Goal: Navigation & Orientation: Understand site structure

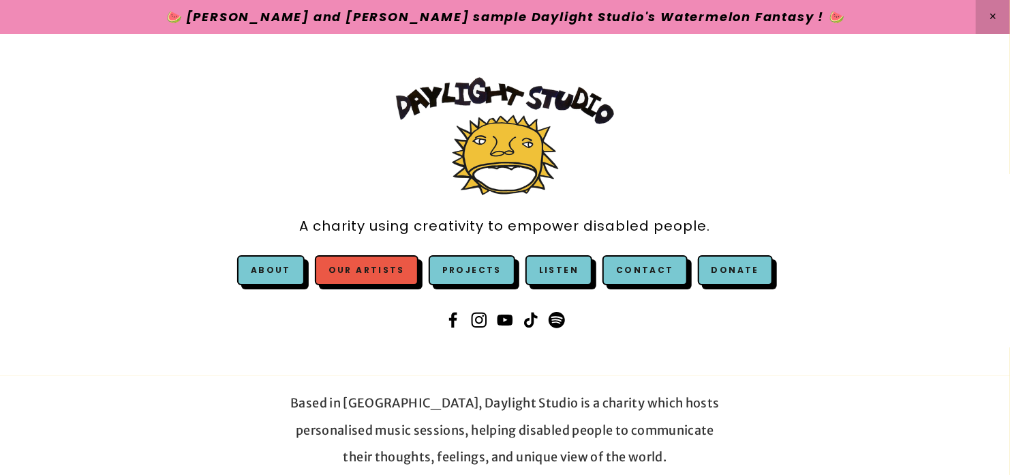
click at [387, 275] on link "Our Artists" at bounding box center [367, 270] width 104 height 30
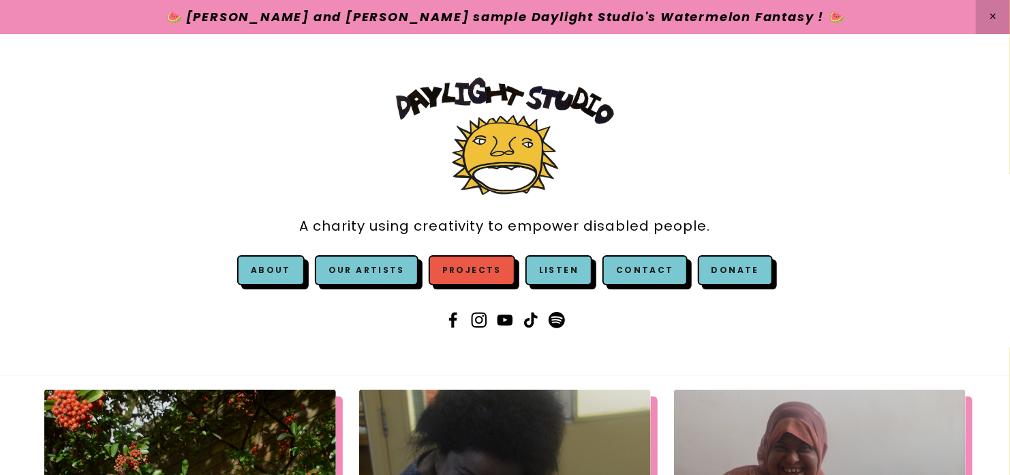
click at [487, 267] on link "Projects" at bounding box center [472, 270] width 87 height 30
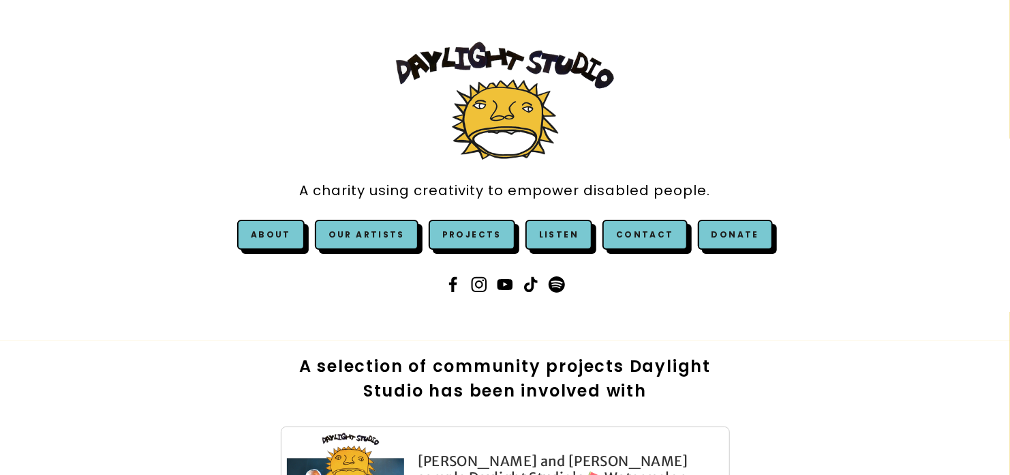
scroll to position [13, 0]
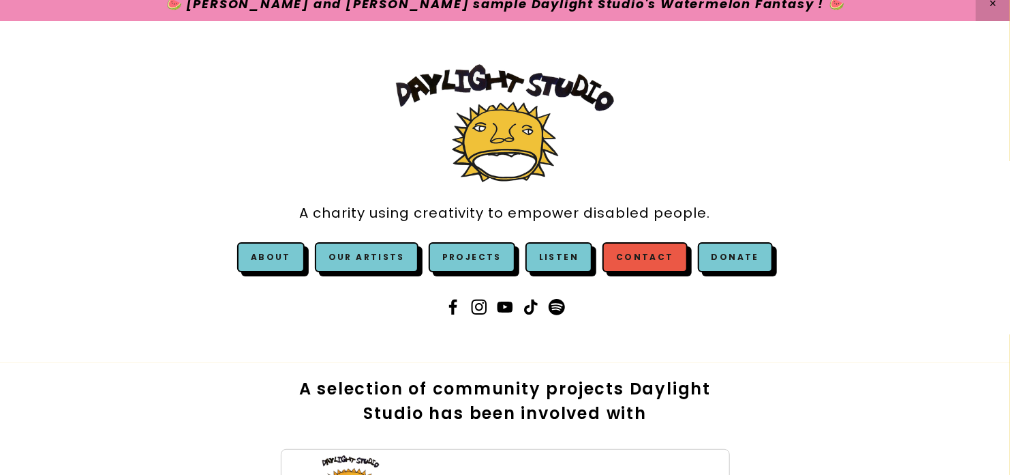
click at [635, 254] on link "Contact" at bounding box center [645, 257] width 85 height 30
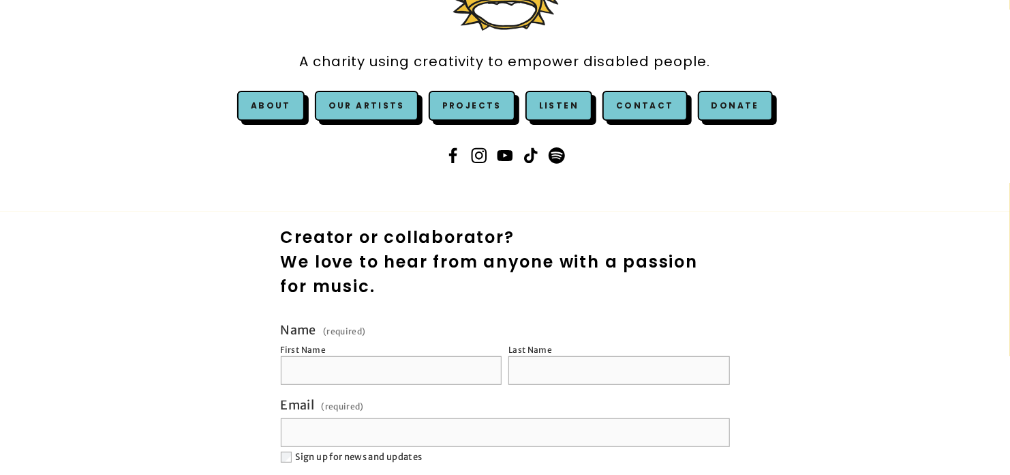
scroll to position [150, 0]
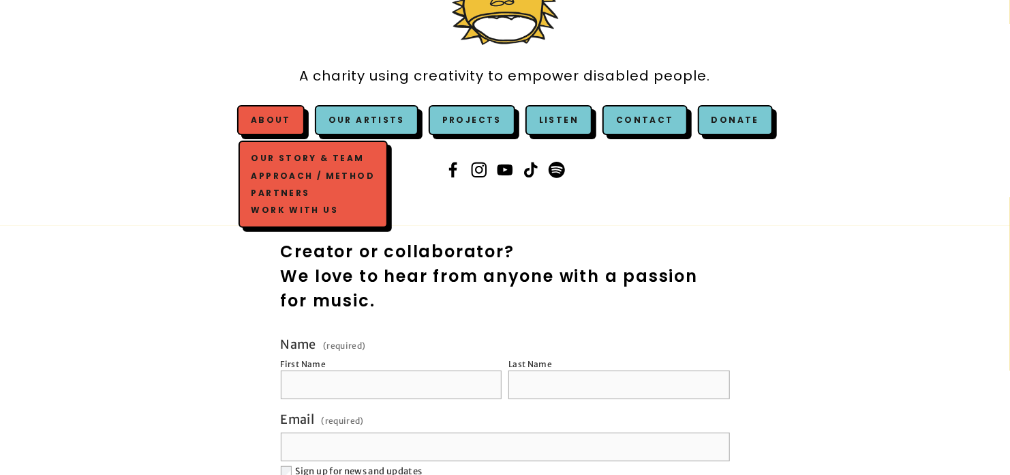
click at [288, 120] on link "About" at bounding box center [271, 120] width 40 height 12
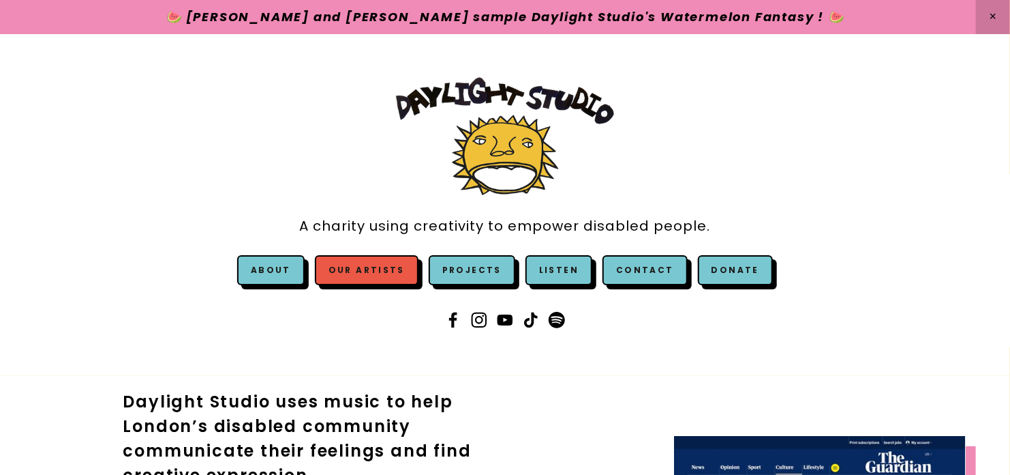
click at [387, 273] on link "Our Artists" at bounding box center [367, 270] width 104 height 30
